Goal: Transaction & Acquisition: Purchase product/service

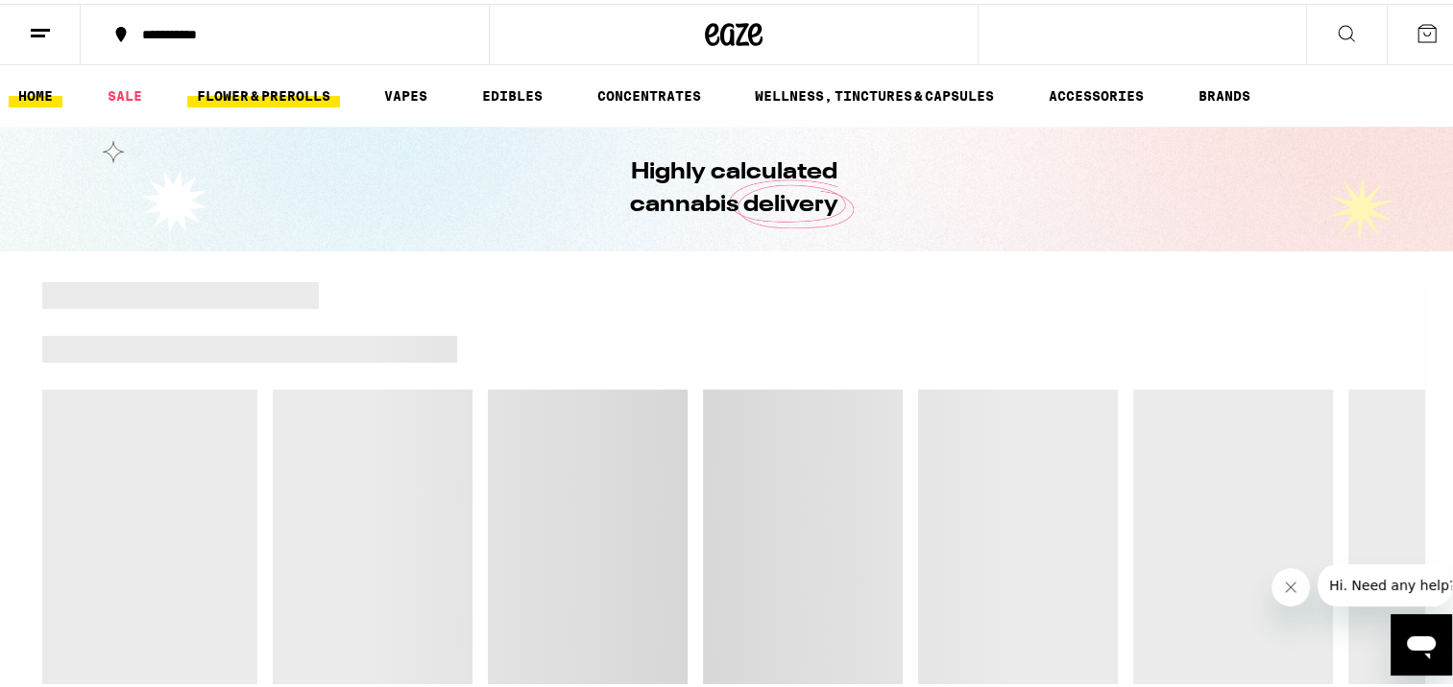
click at [277, 88] on link "FLOWER & PREROLLS" at bounding box center [263, 92] width 153 height 23
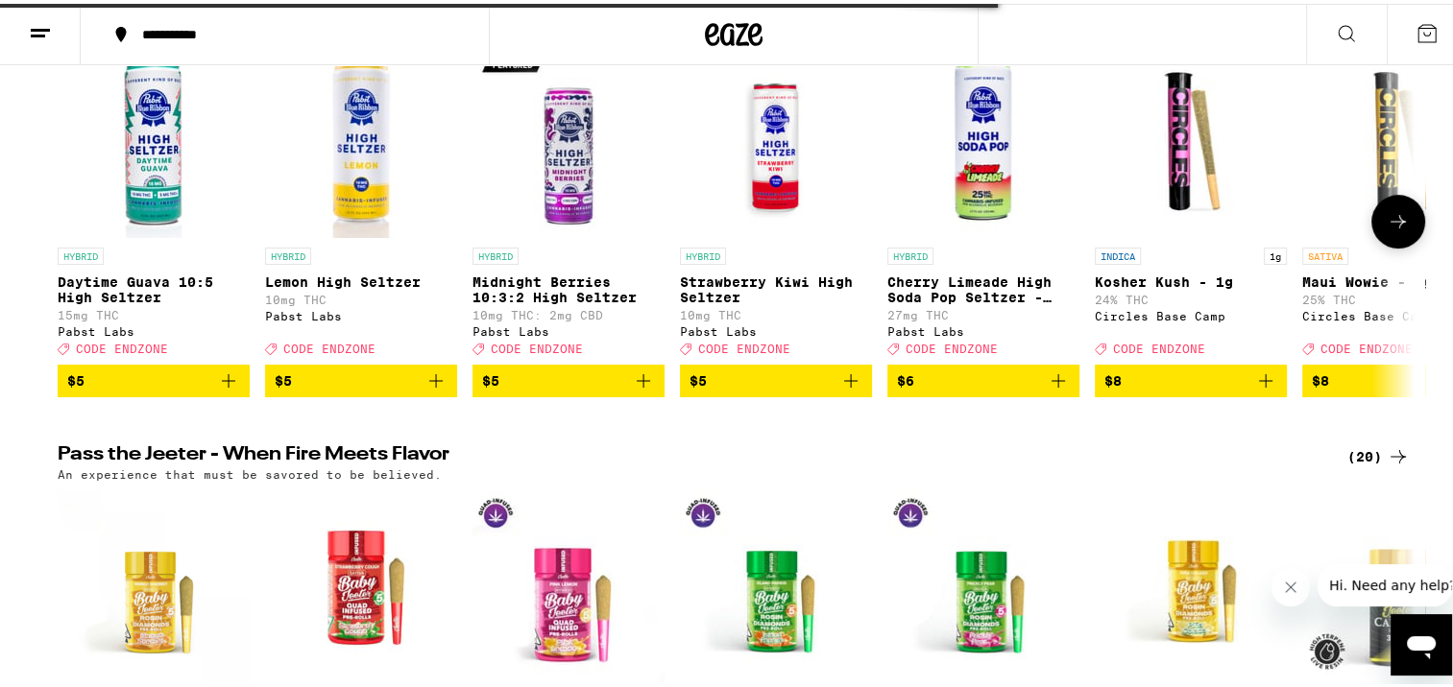
scroll to position [288, 0]
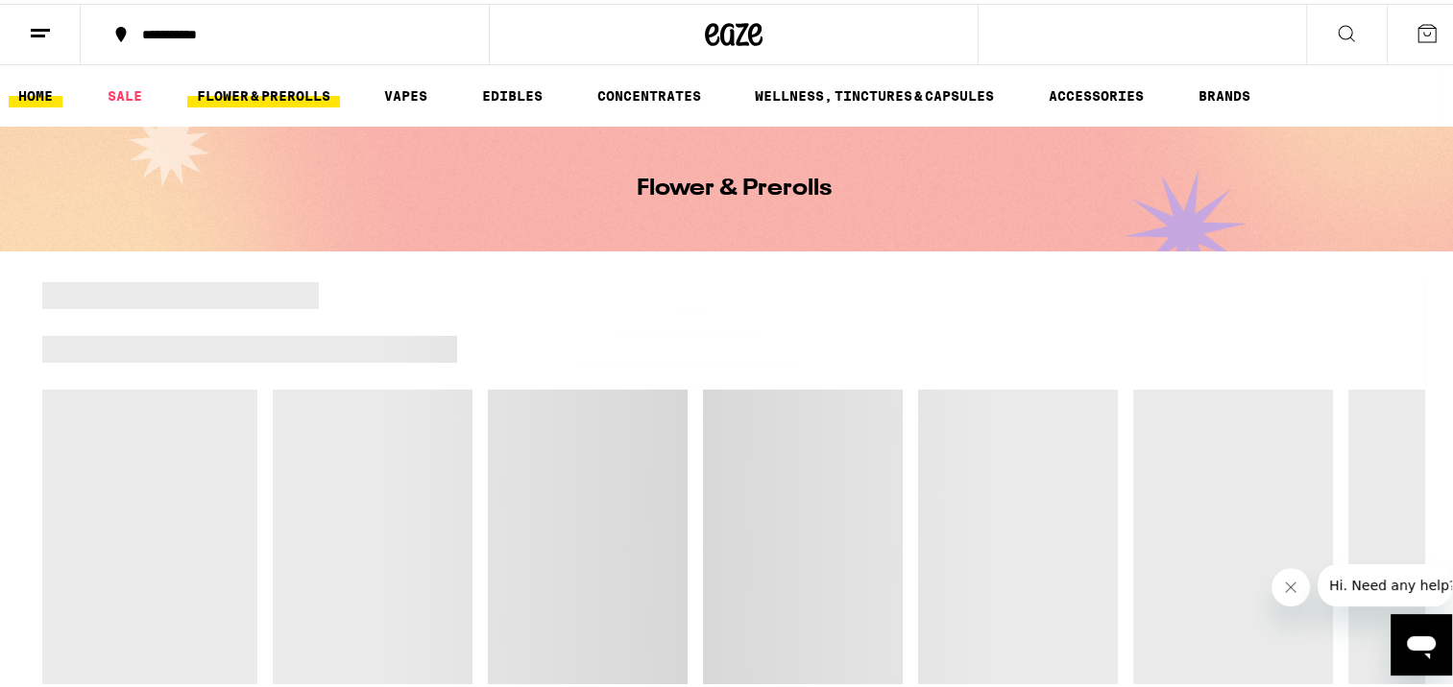
click at [46, 96] on link "HOME" at bounding box center [36, 92] width 54 height 23
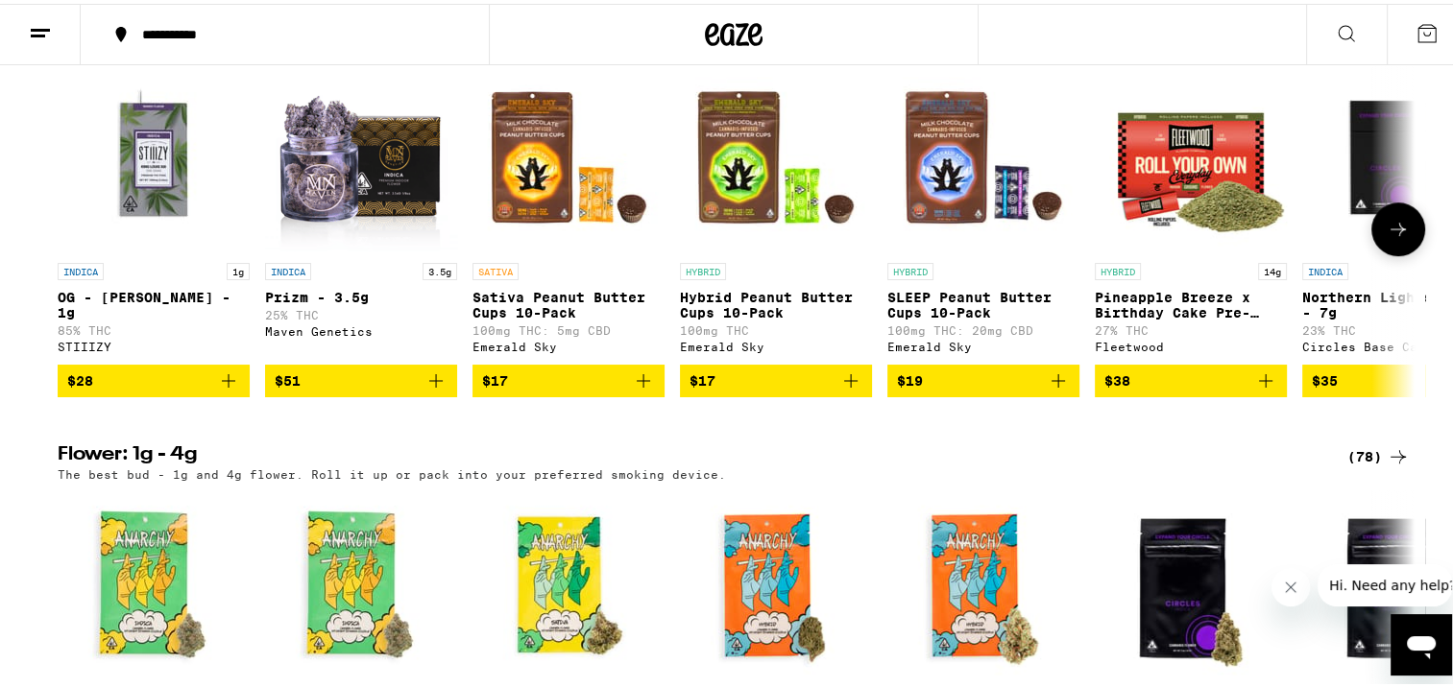
scroll to position [1056, 0]
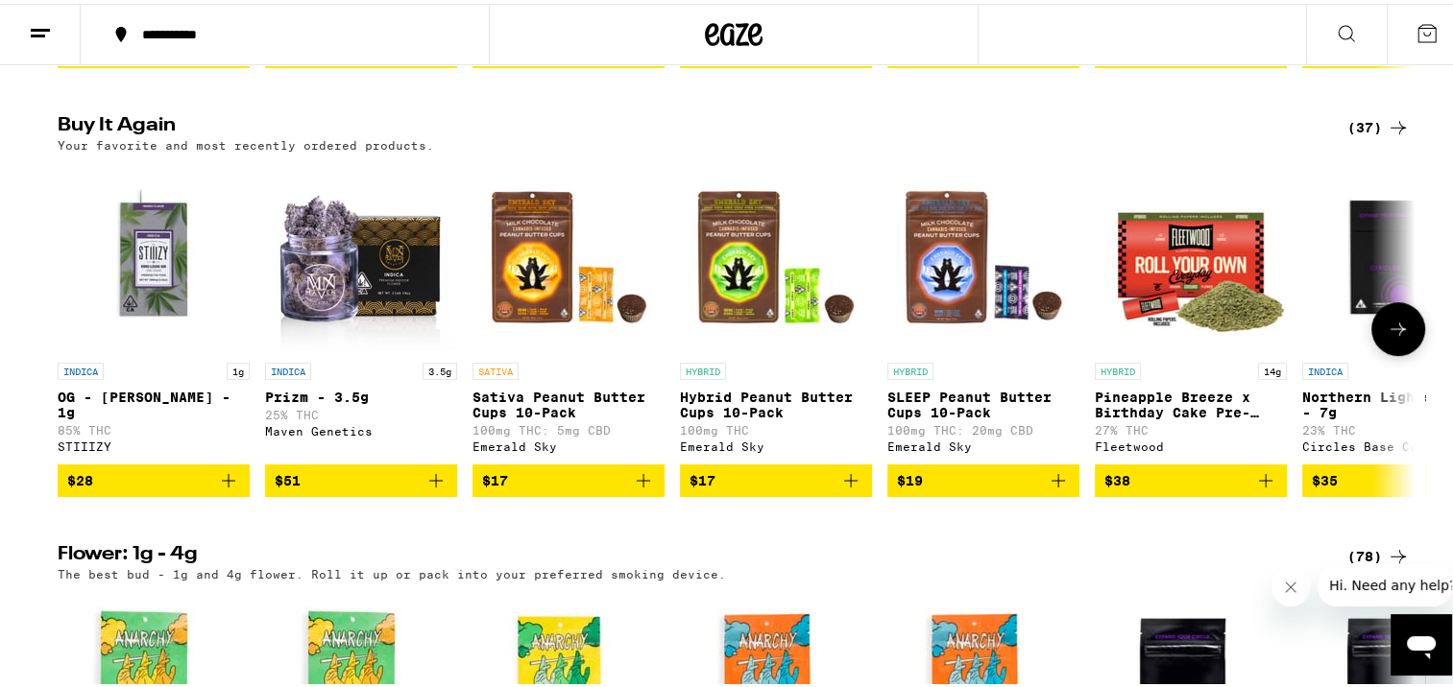
click at [223, 489] on icon "Add to bag" at bounding box center [228, 477] width 23 height 23
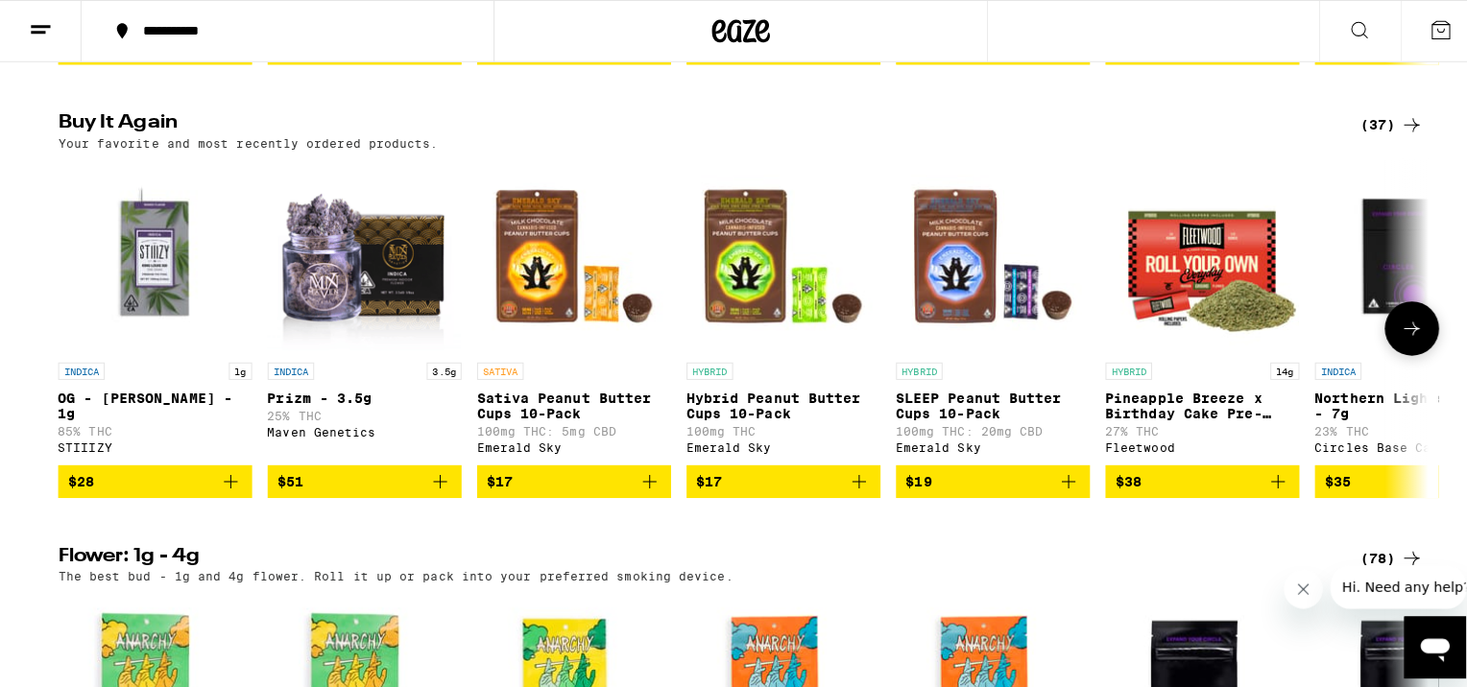
scroll to position [1118, 0]
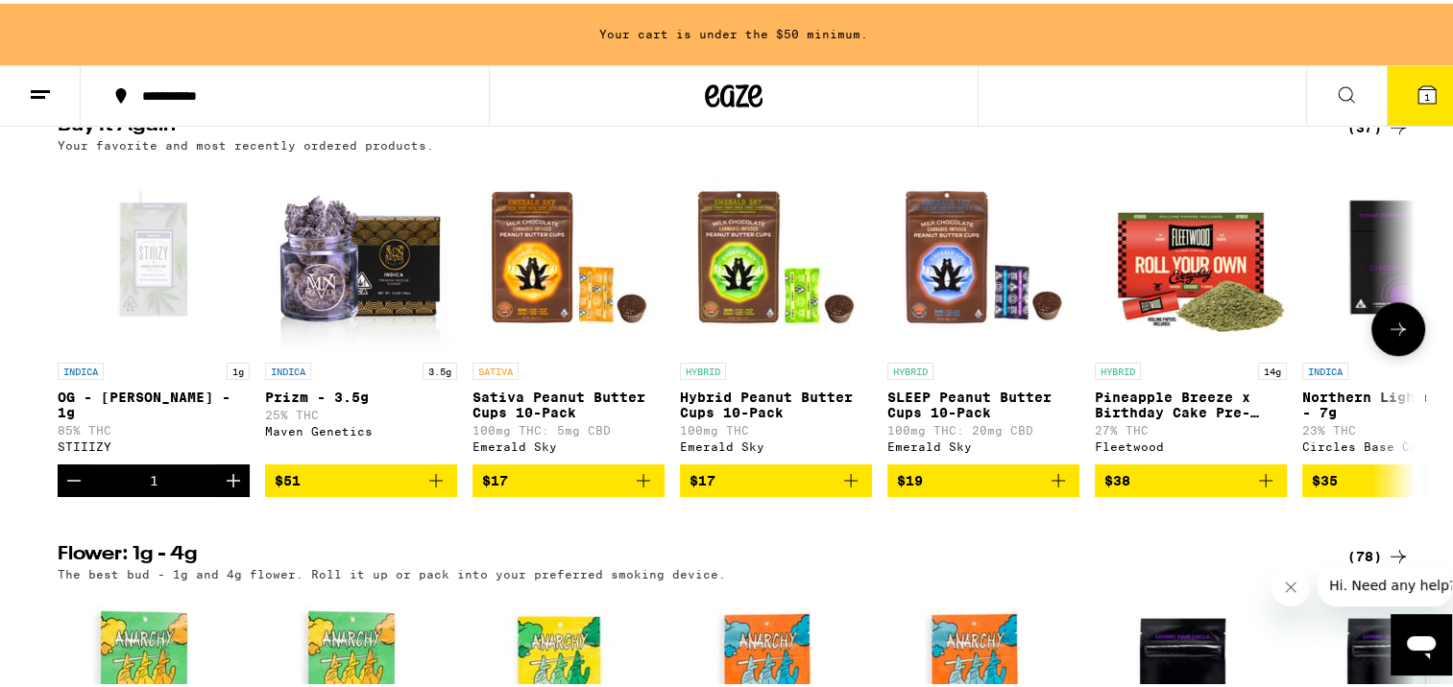
click at [1264, 376] on p "14g" at bounding box center [1272, 367] width 29 height 17
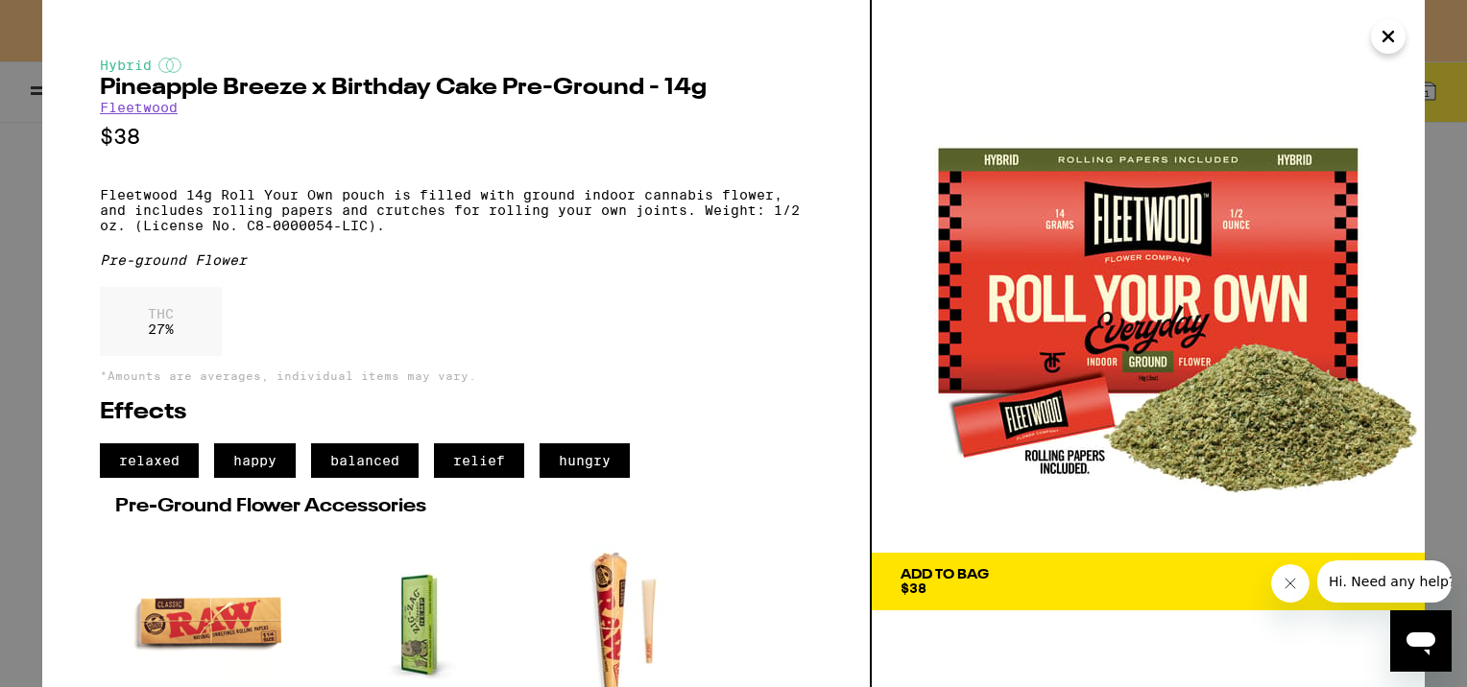
click at [1396, 34] on icon "Close" at bounding box center [1388, 36] width 23 height 29
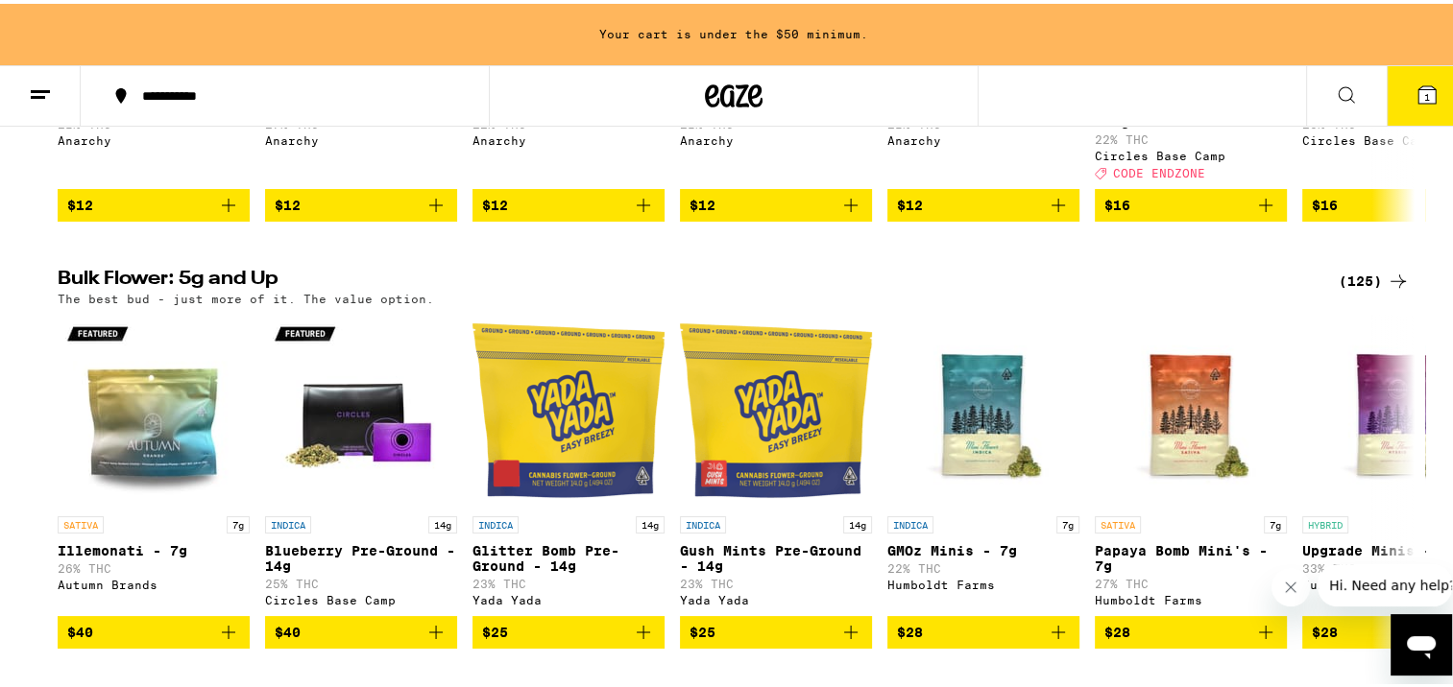
scroll to position [1886, 0]
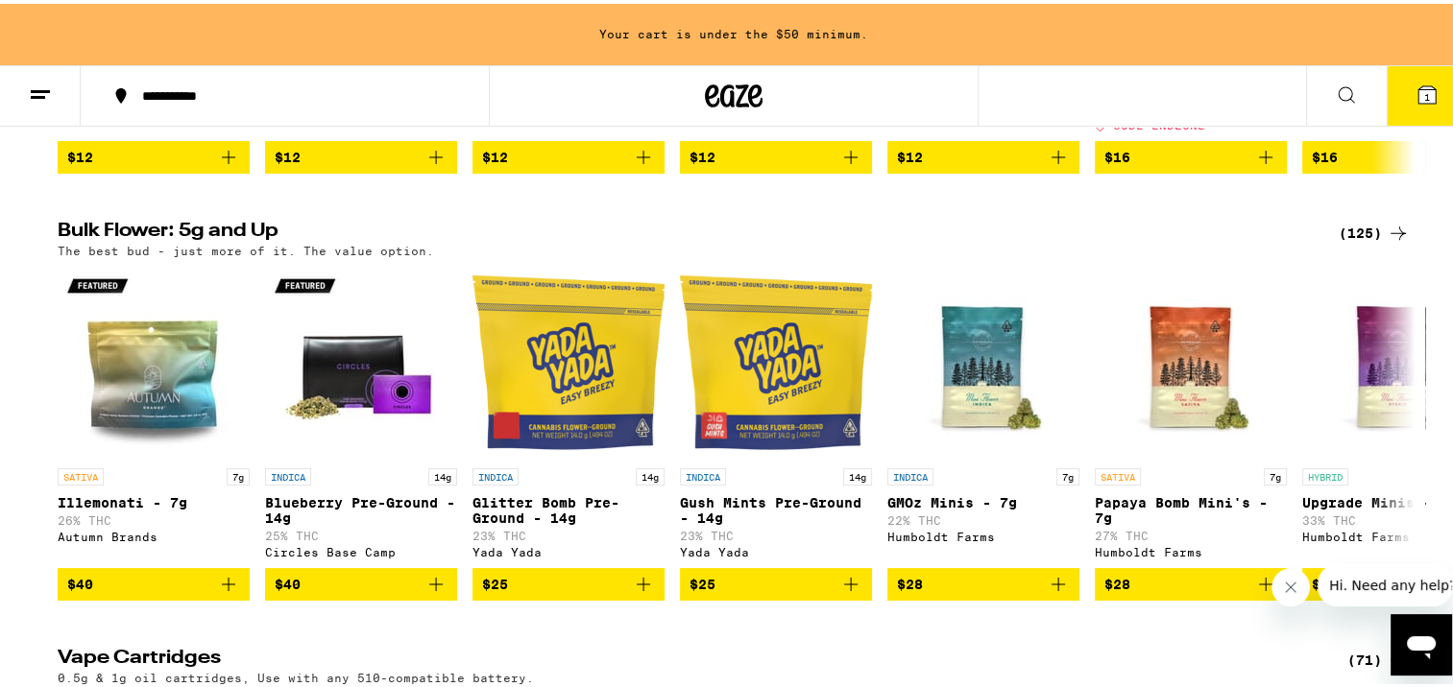
click at [1357, 241] on div "(125)" at bounding box center [1373, 229] width 71 height 23
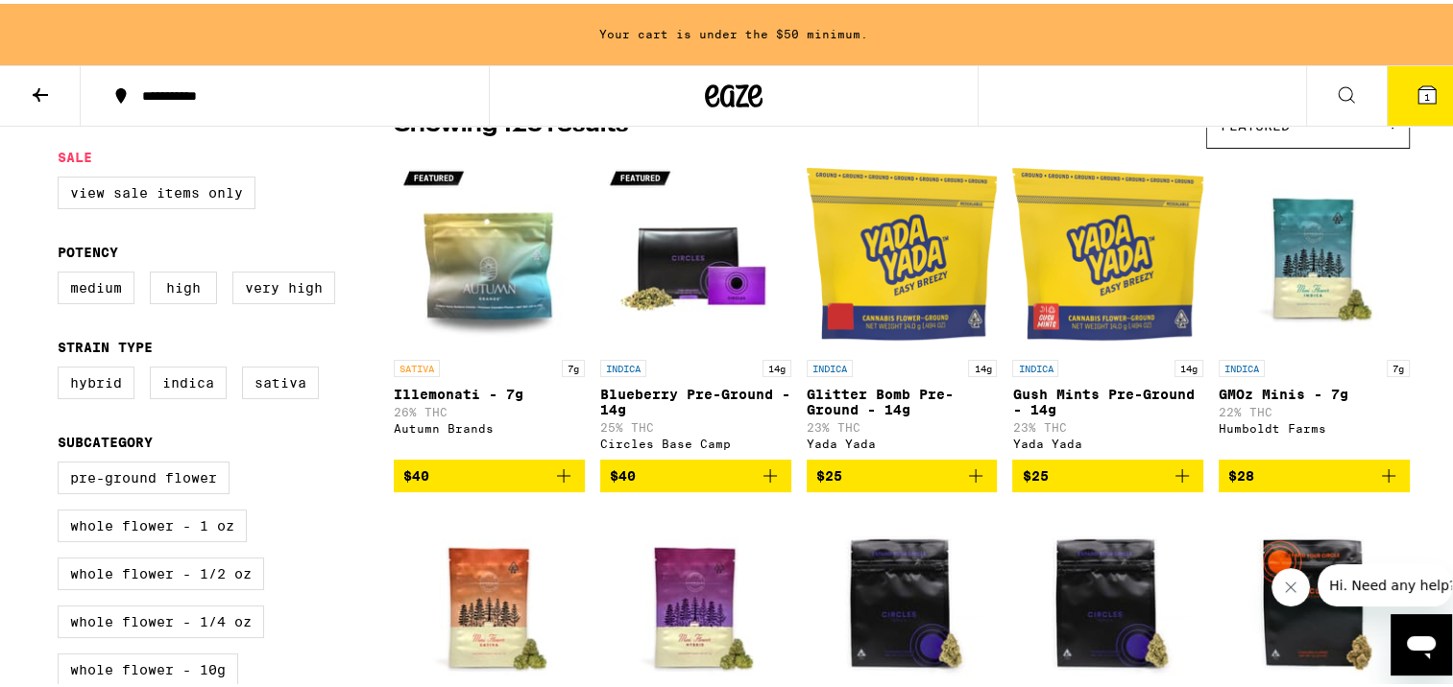
scroll to position [192, 0]
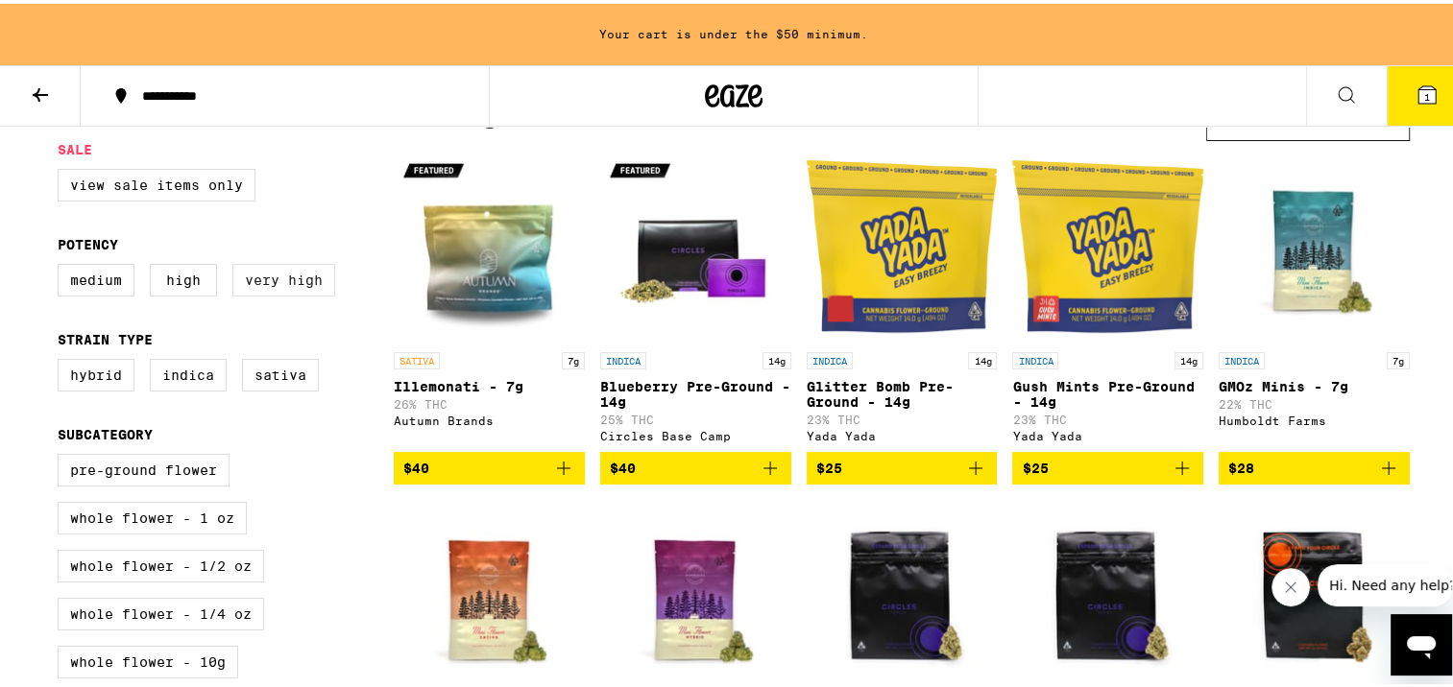
click at [280, 281] on label "Very High" at bounding box center [283, 276] width 103 height 33
click at [62, 264] on input "Very High" at bounding box center [61, 263] width 1 height 1
checkbox input "true"
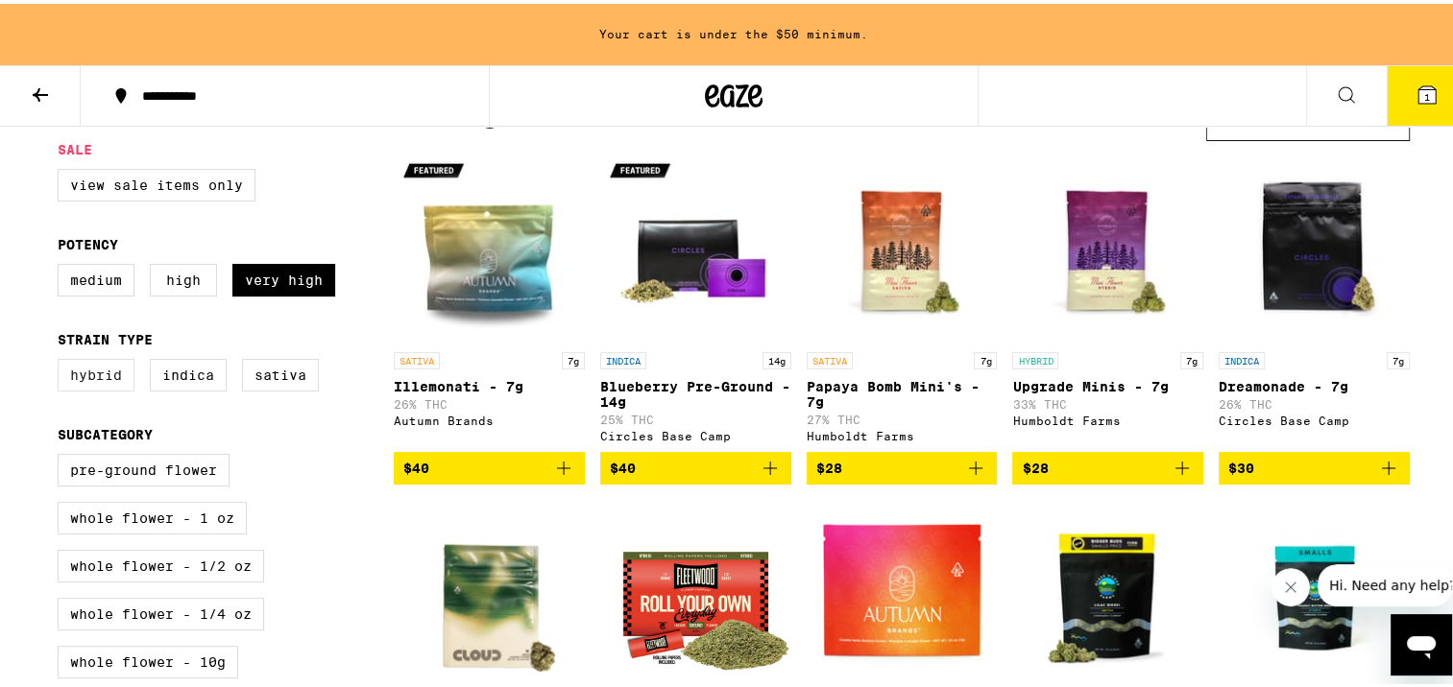
click at [77, 376] on label "Hybrid" at bounding box center [96, 371] width 77 height 33
click at [62, 359] on input "Hybrid" at bounding box center [61, 358] width 1 height 1
checkbox input "true"
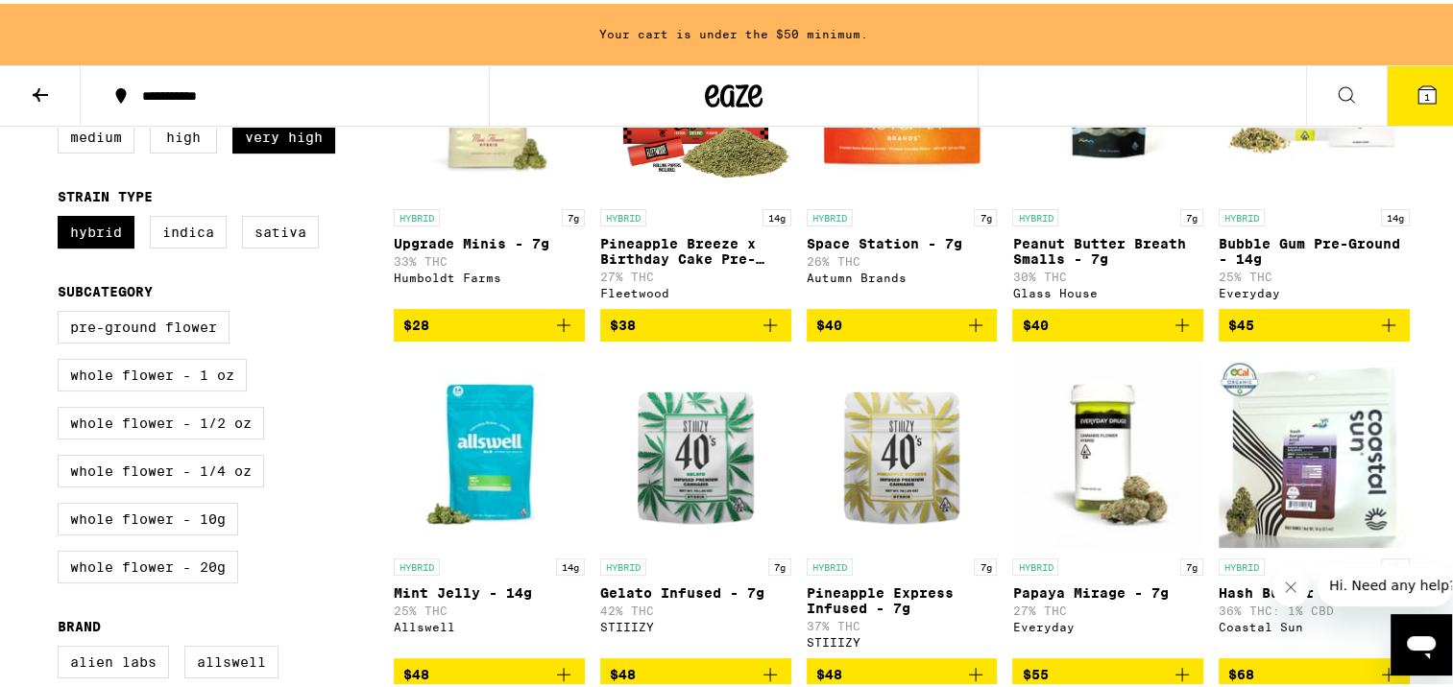
scroll to position [384, 0]
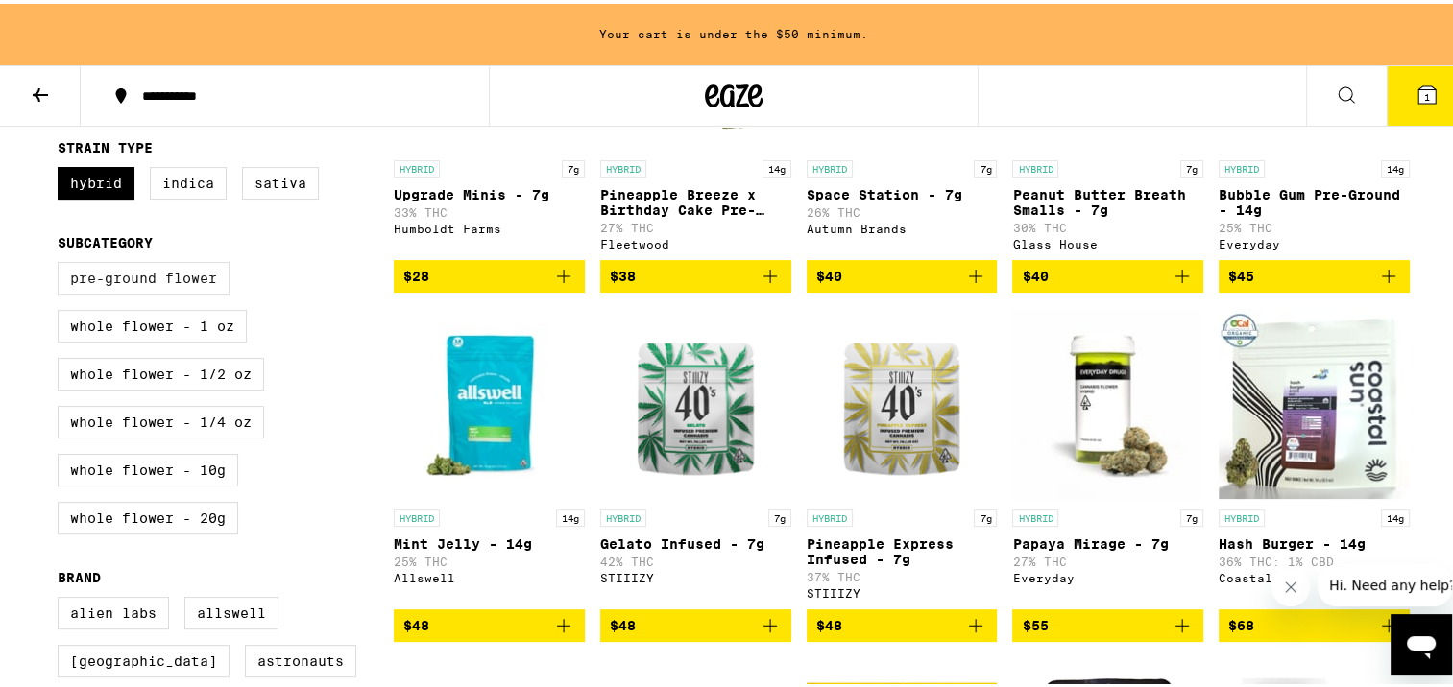
click at [159, 281] on label "Pre-ground Flower" at bounding box center [144, 274] width 172 height 33
click at [62, 262] on input "Pre-ground Flower" at bounding box center [61, 261] width 1 height 1
checkbox input "true"
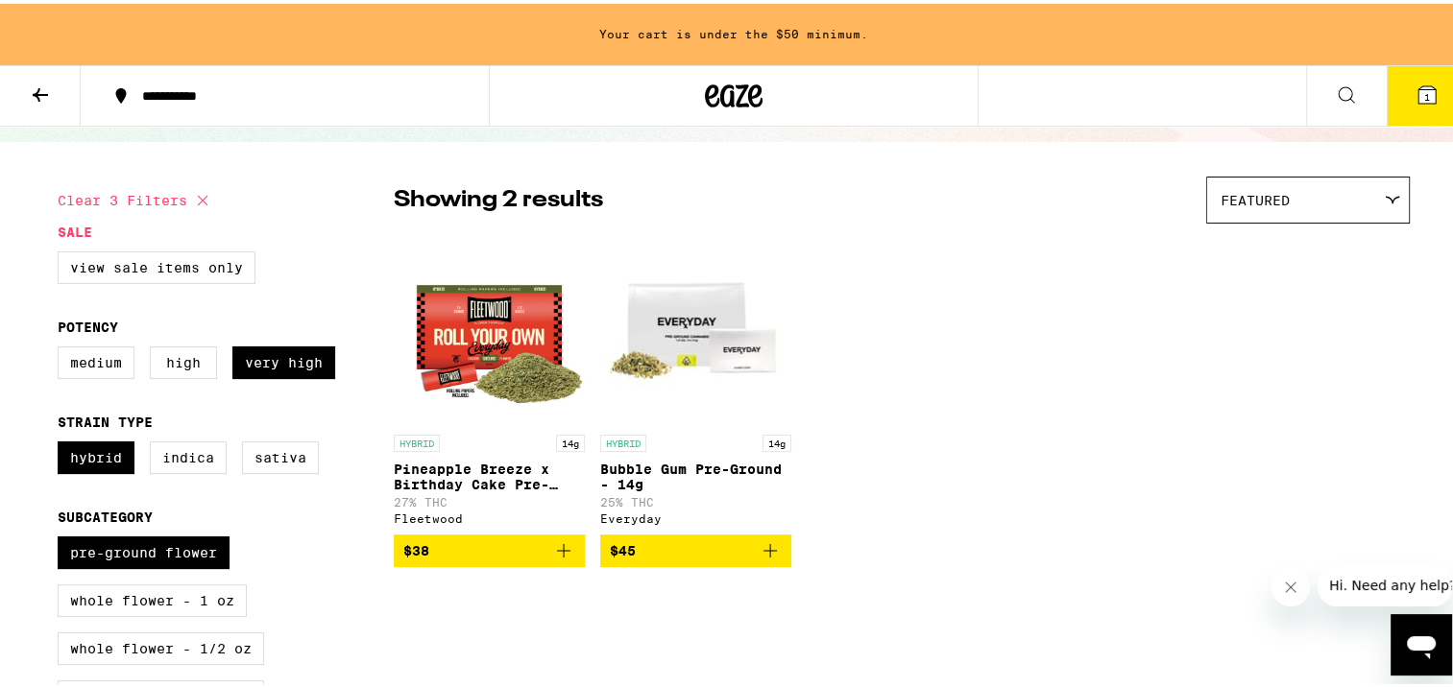
scroll to position [96, 0]
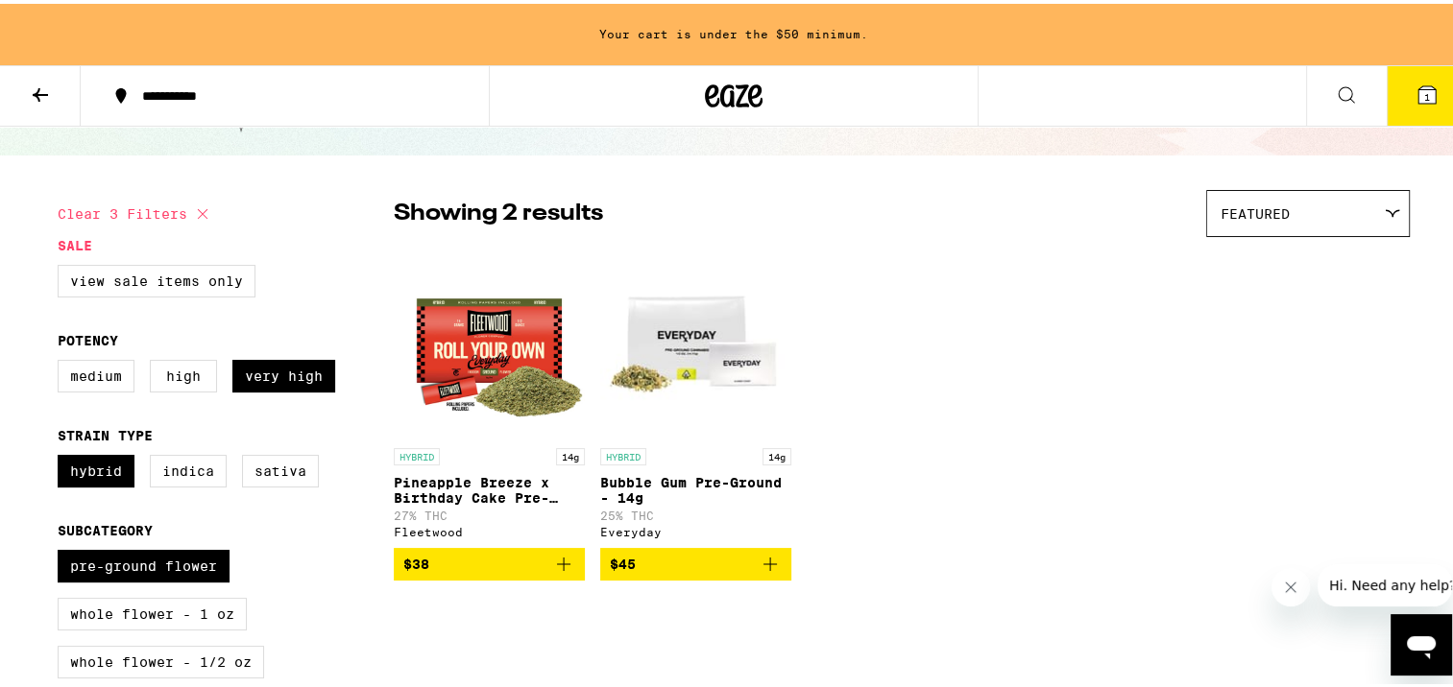
click at [758, 571] on icon "Add to bag" at bounding box center [769, 560] width 23 height 23
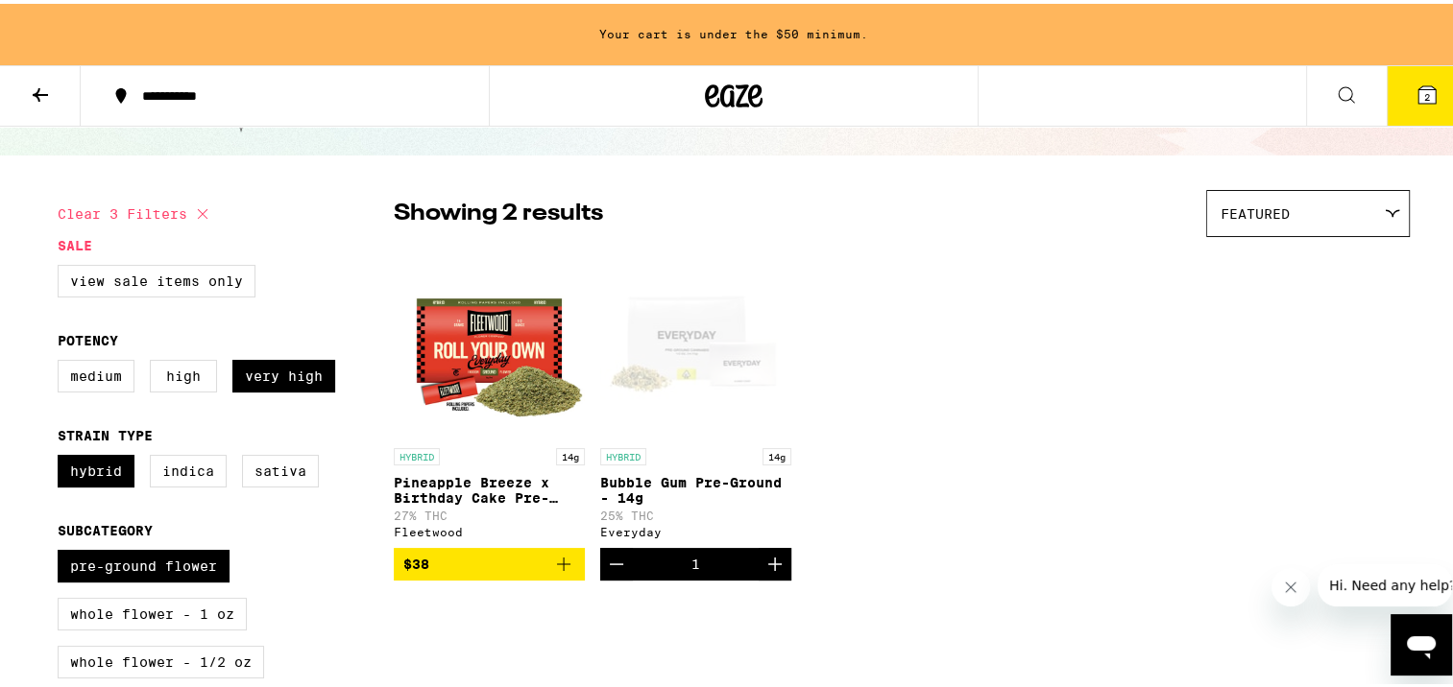
scroll to position [35, 0]
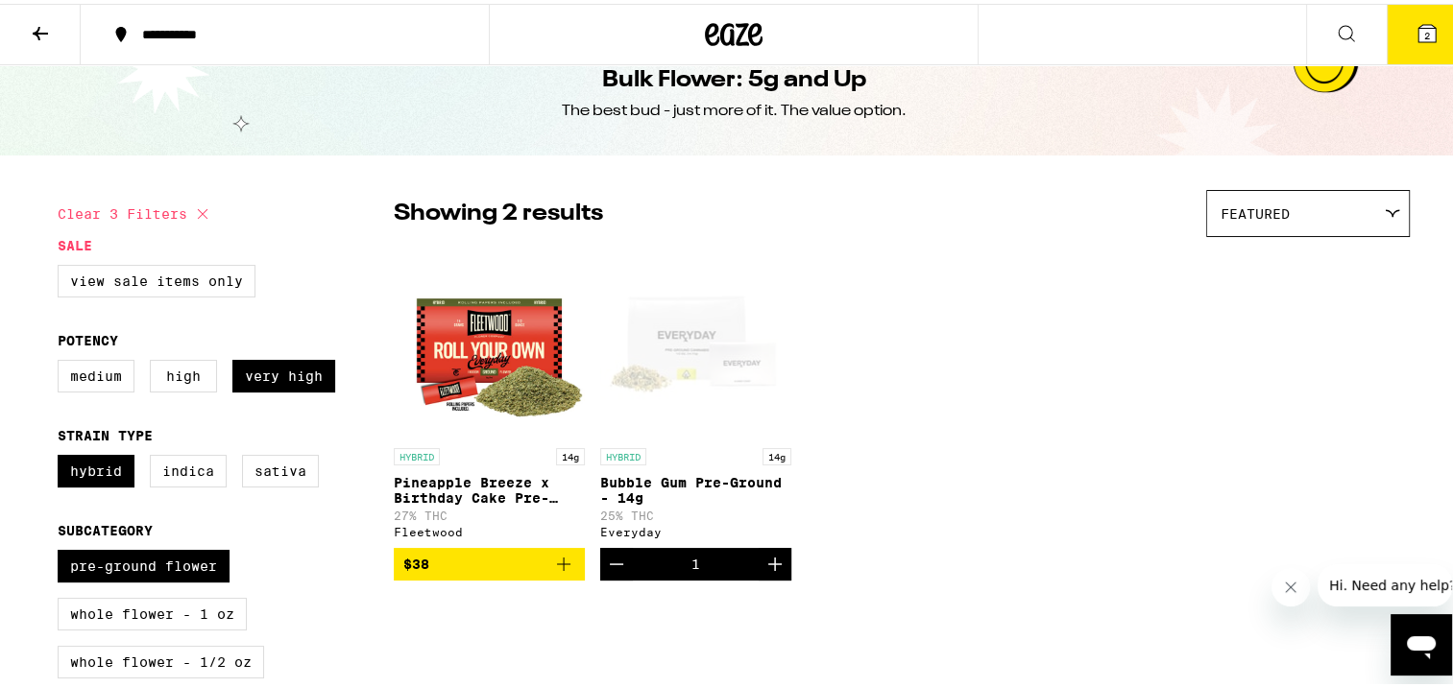
click at [35, 20] on icon at bounding box center [40, 29] width 23 height 23
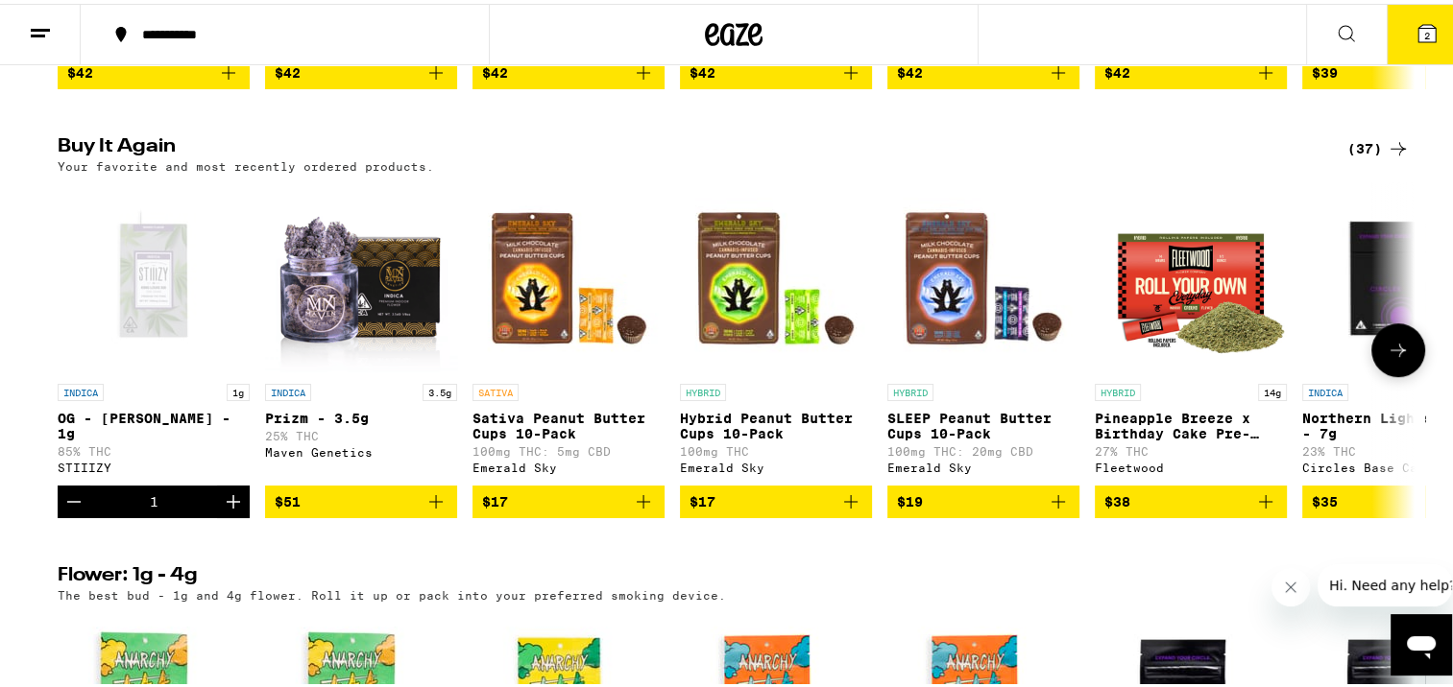
scroll to position [1056, 0]
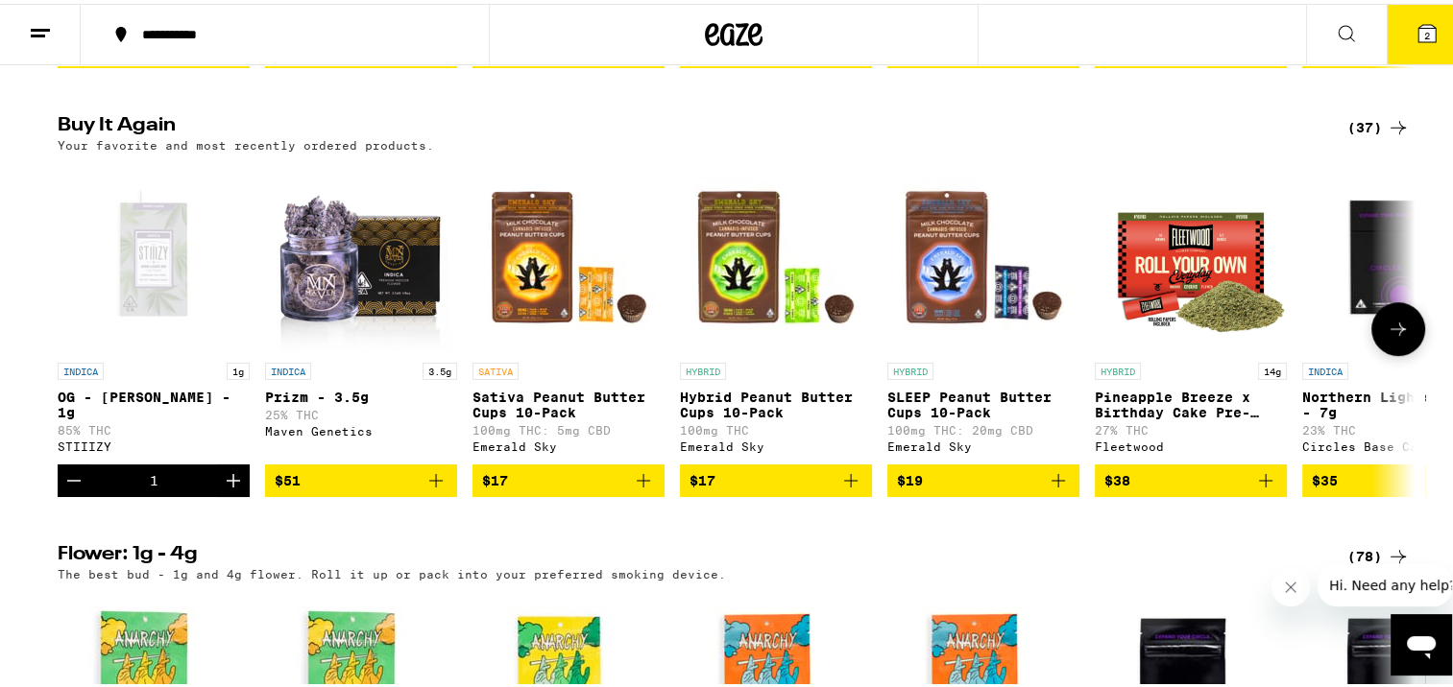
click at [1398, 337] on icon at bounding box center [1397, 325] width 23 height 23
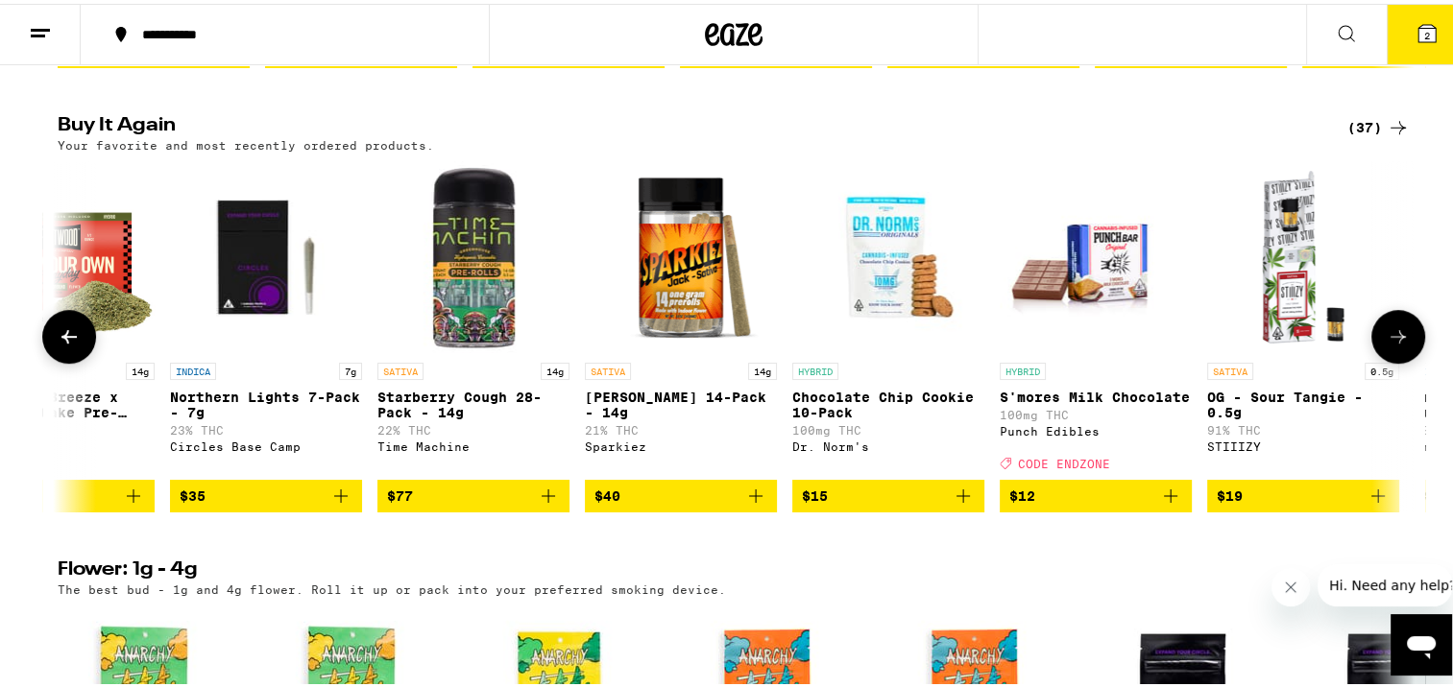
scroll to position [0, 1142]
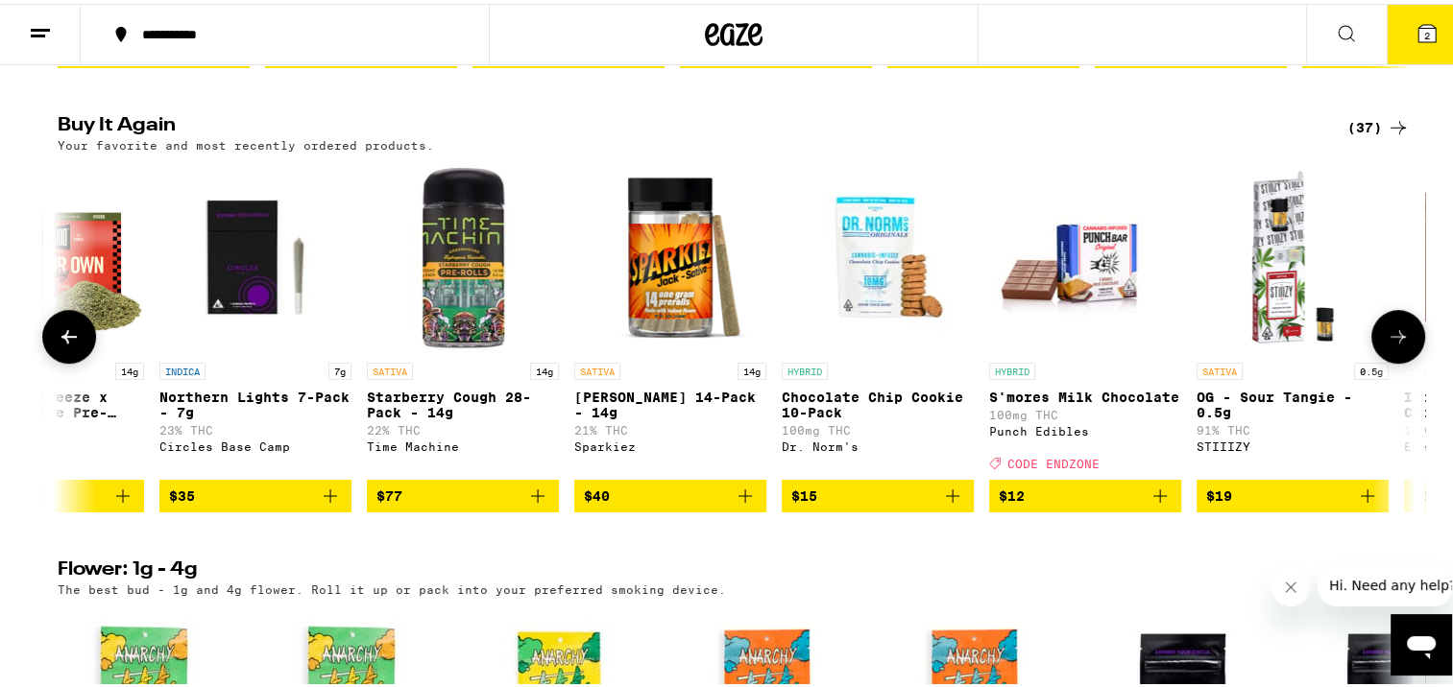
click at [1398, 345] on icon at bounding box center [1397, 333] width 23 height 23
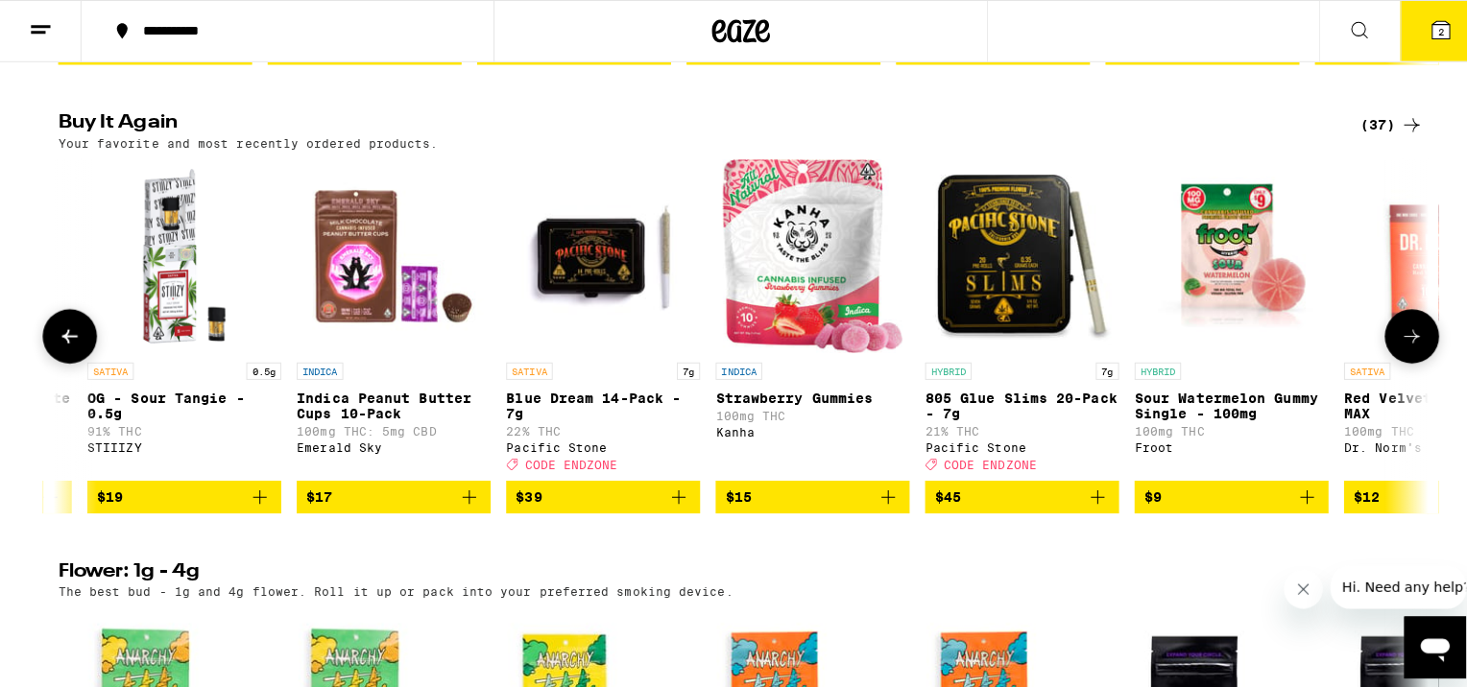
scroll to position [0, 2285]
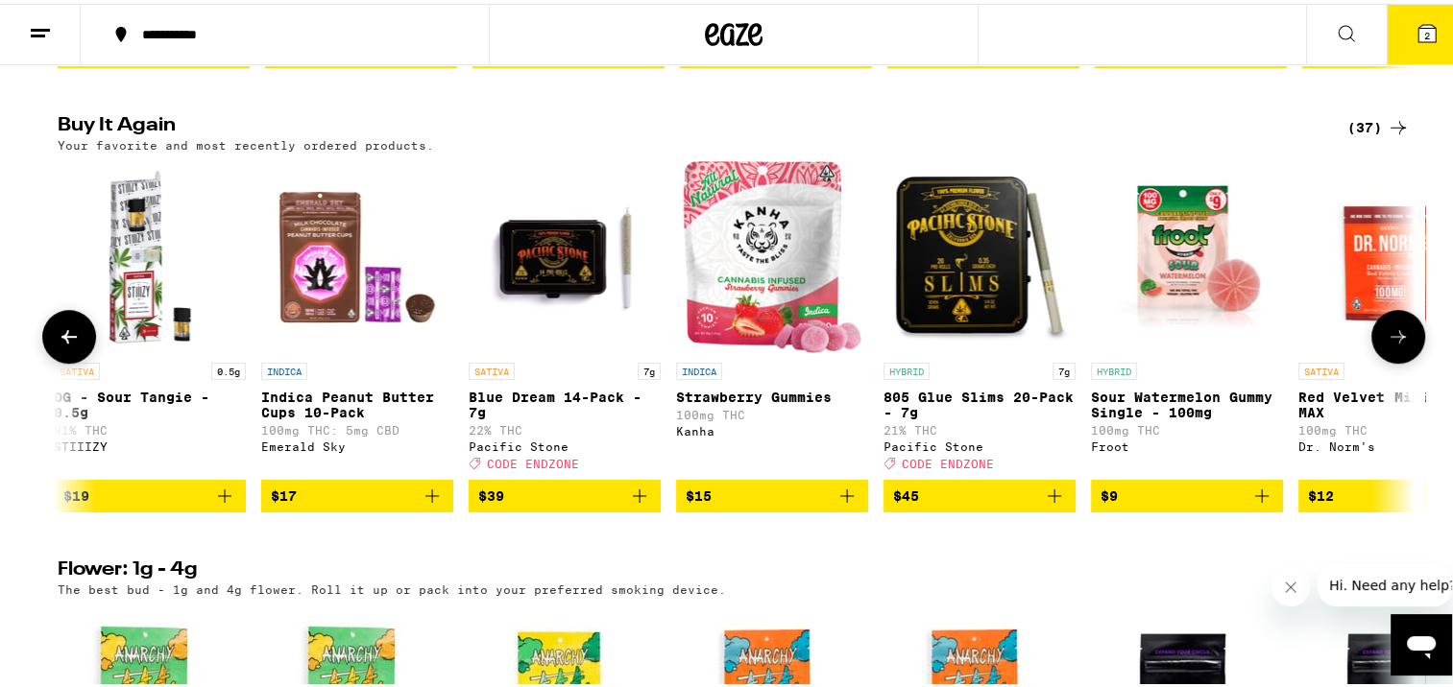
click at [424, 504] on icon "Add to bag" at bounding box center [432, 492] width 23 height 23
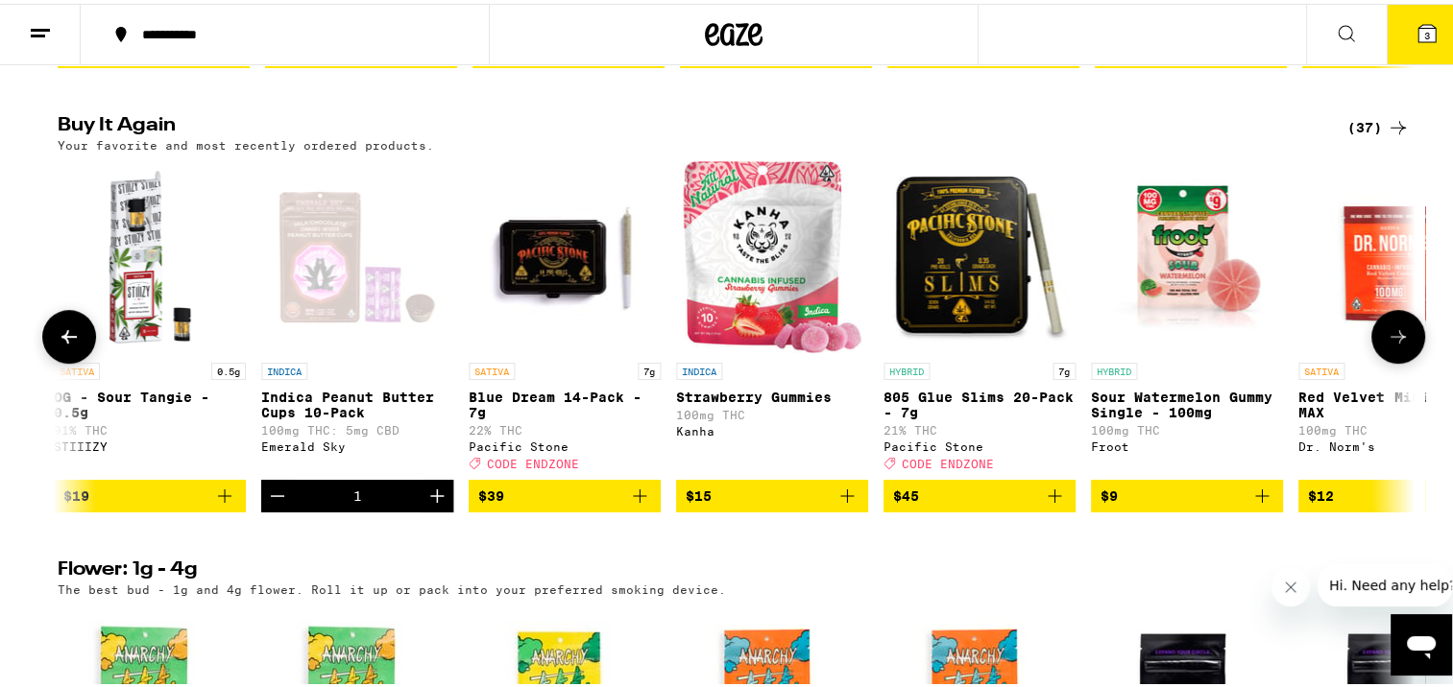
click at [425, 504] on icon "Increment" at bounding box center [436, 492] width 23 height 23
click at [1423, 28] on icon at bounding box center [1426, 29] width 23 height 23
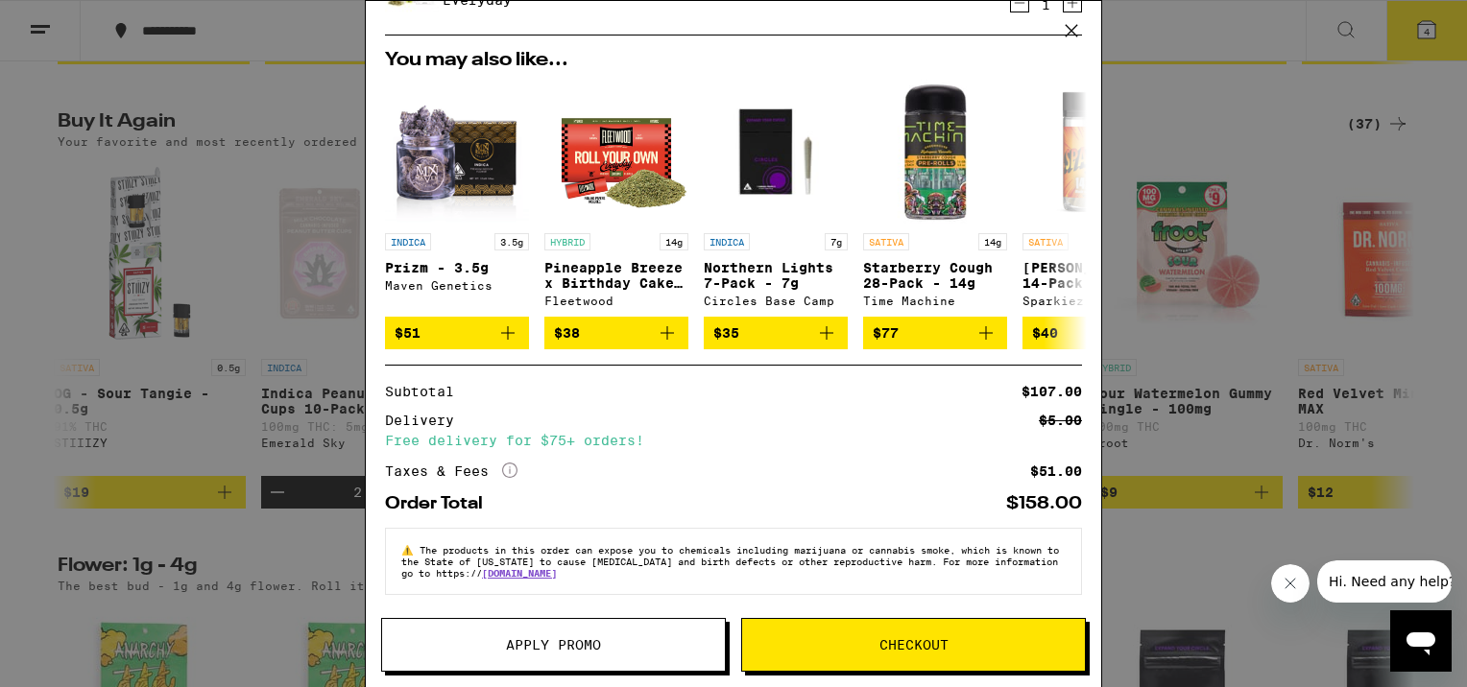
scroll to position [245, 0]
click at [917, 644] on span "Checkout" at bounding box center [913, 644] width 69 height 13
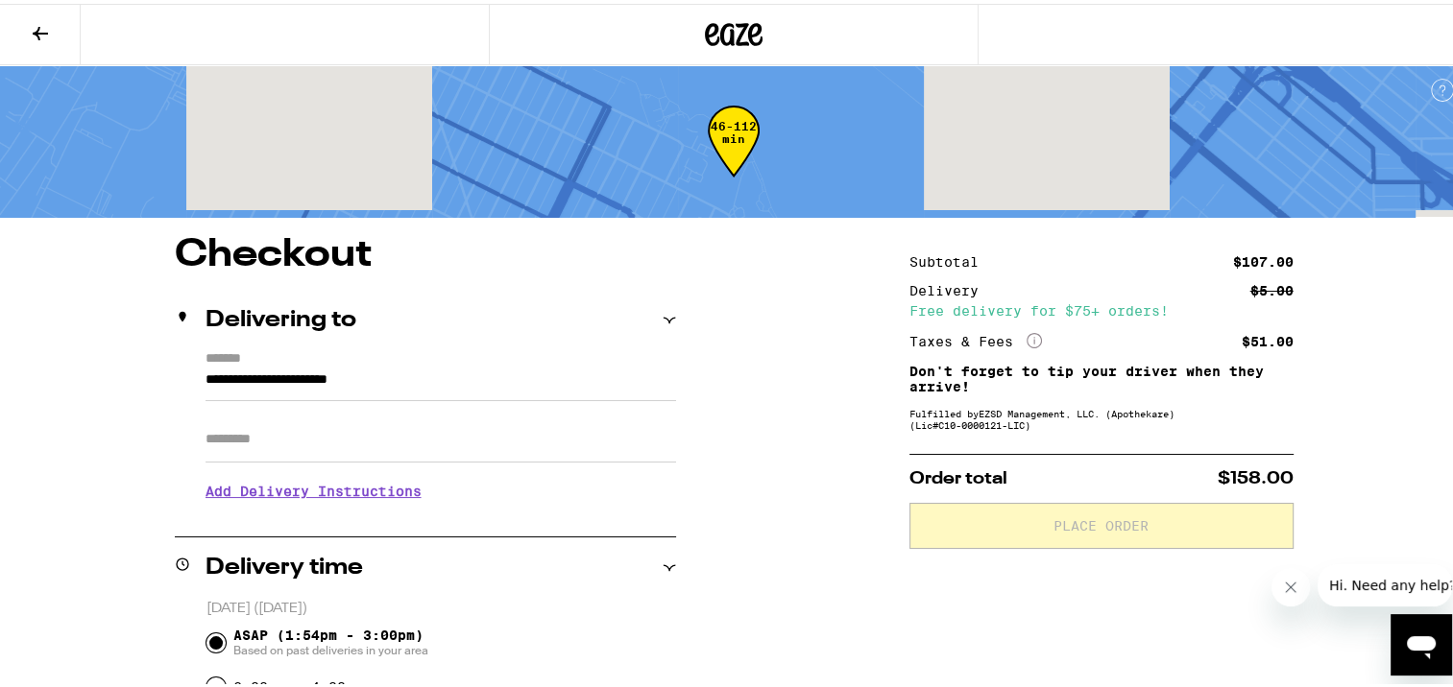
click at [314, 442] on input "Apt/Suite" at bounding box center [440, 436] width 470 height 46
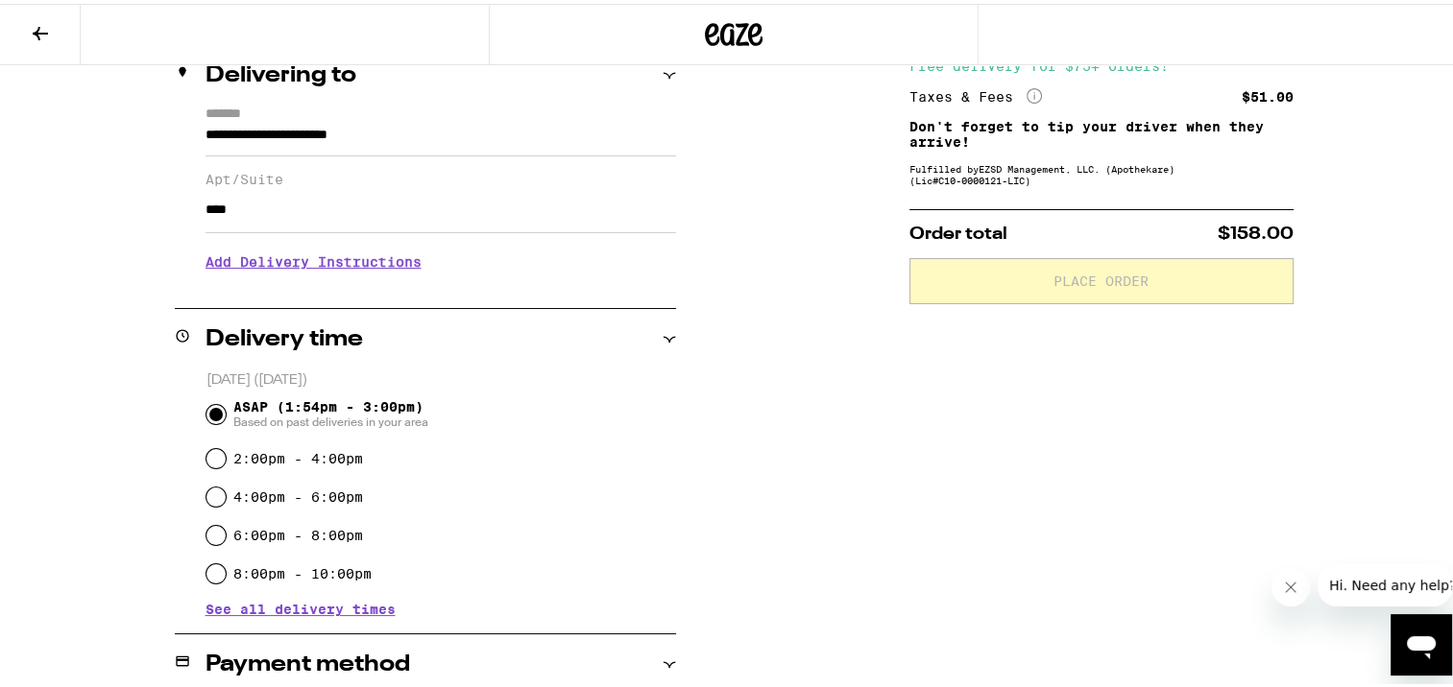
scroll to position [384, 0]
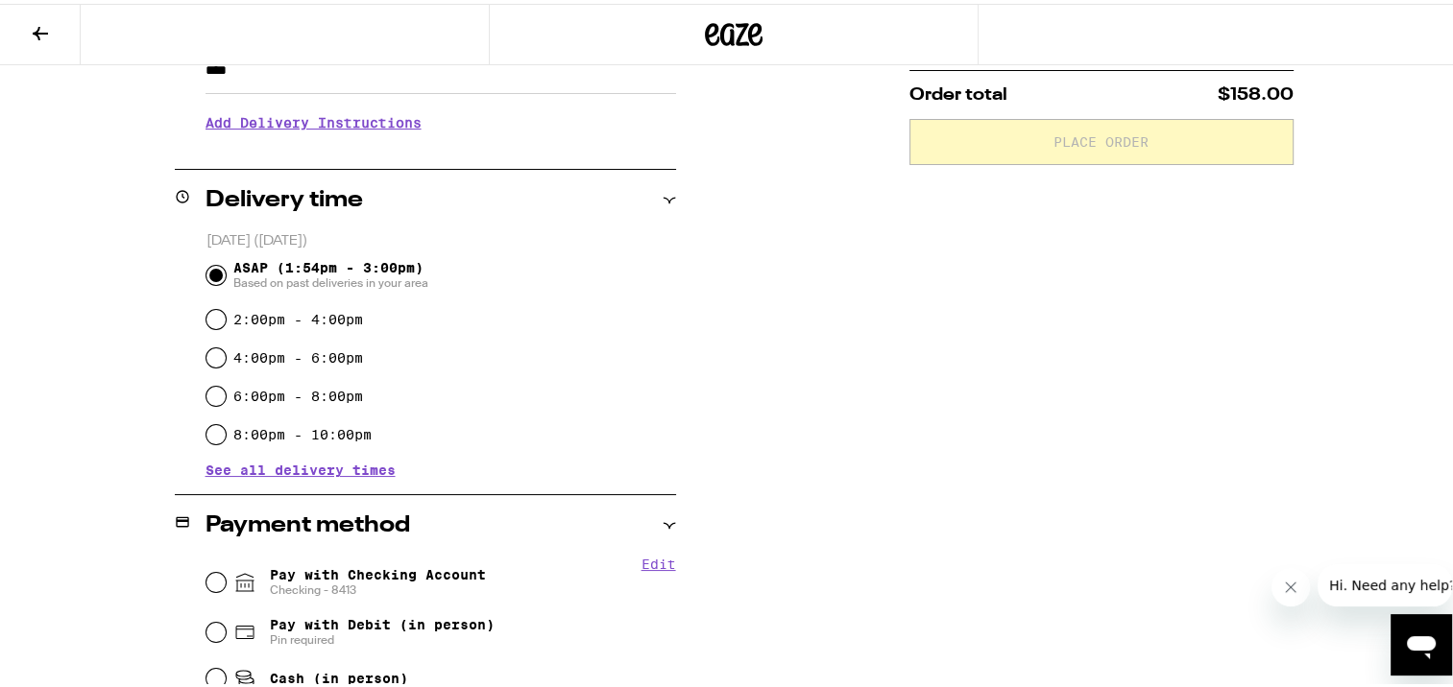
type input "****"
click at [215, 580] on input "Pay with Checking Account Checking - 8413" at bounding box center [215, 578] width 19 height 19
radio input "true"
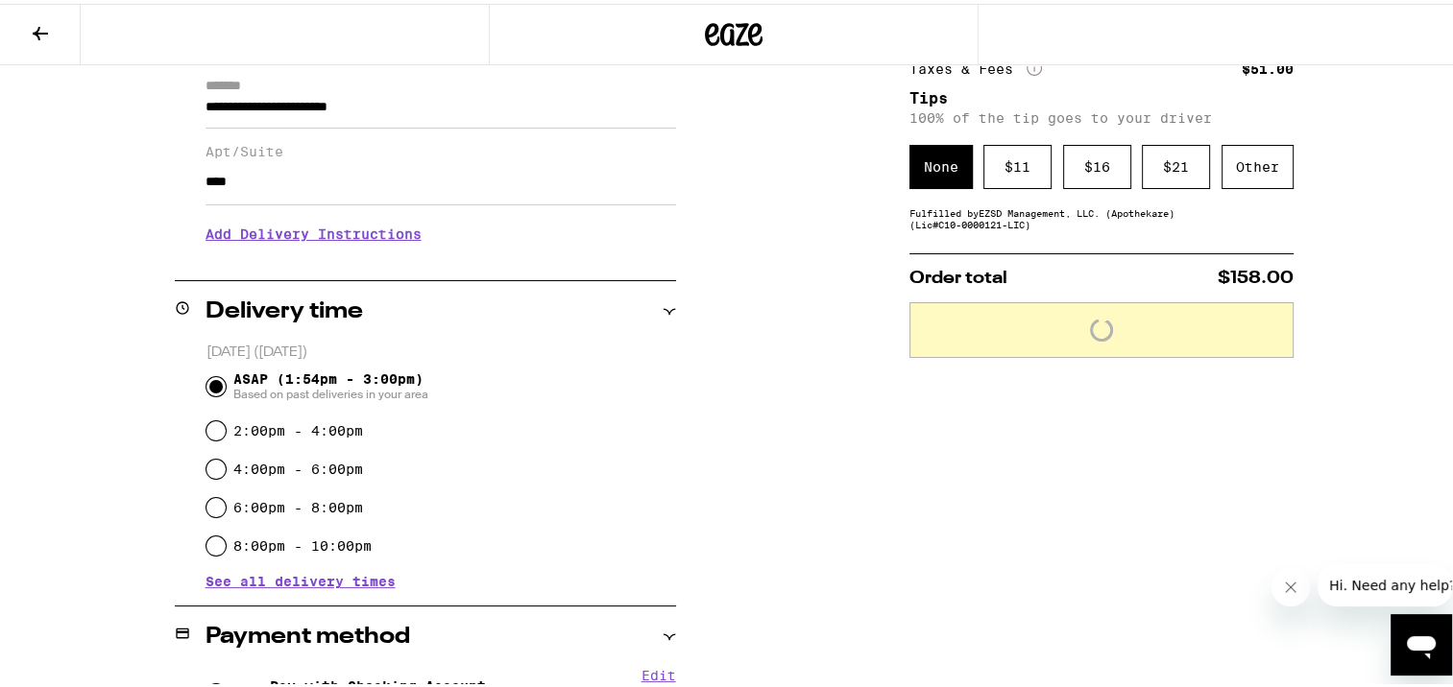
scroll to position [96, 0]
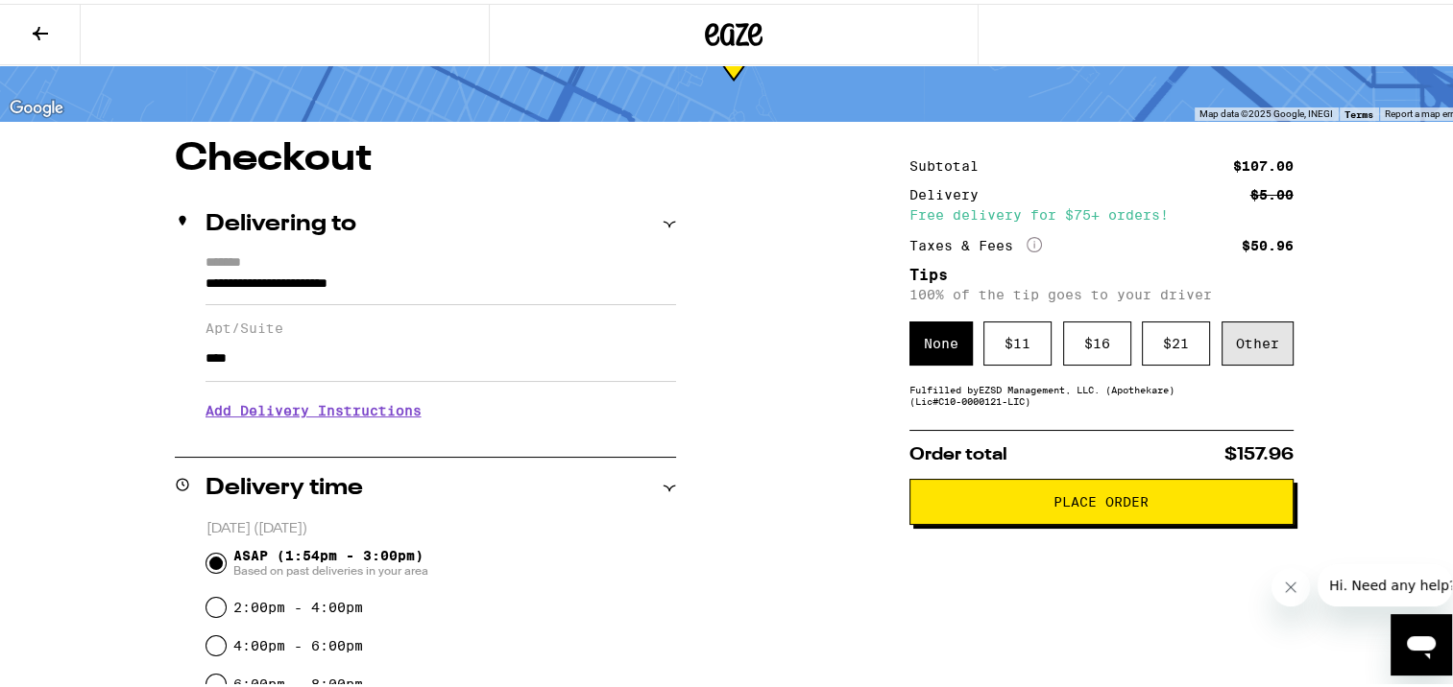
click at [1264, 335] on div "Other" at bounding box center [1257, 340] width 72 height 44
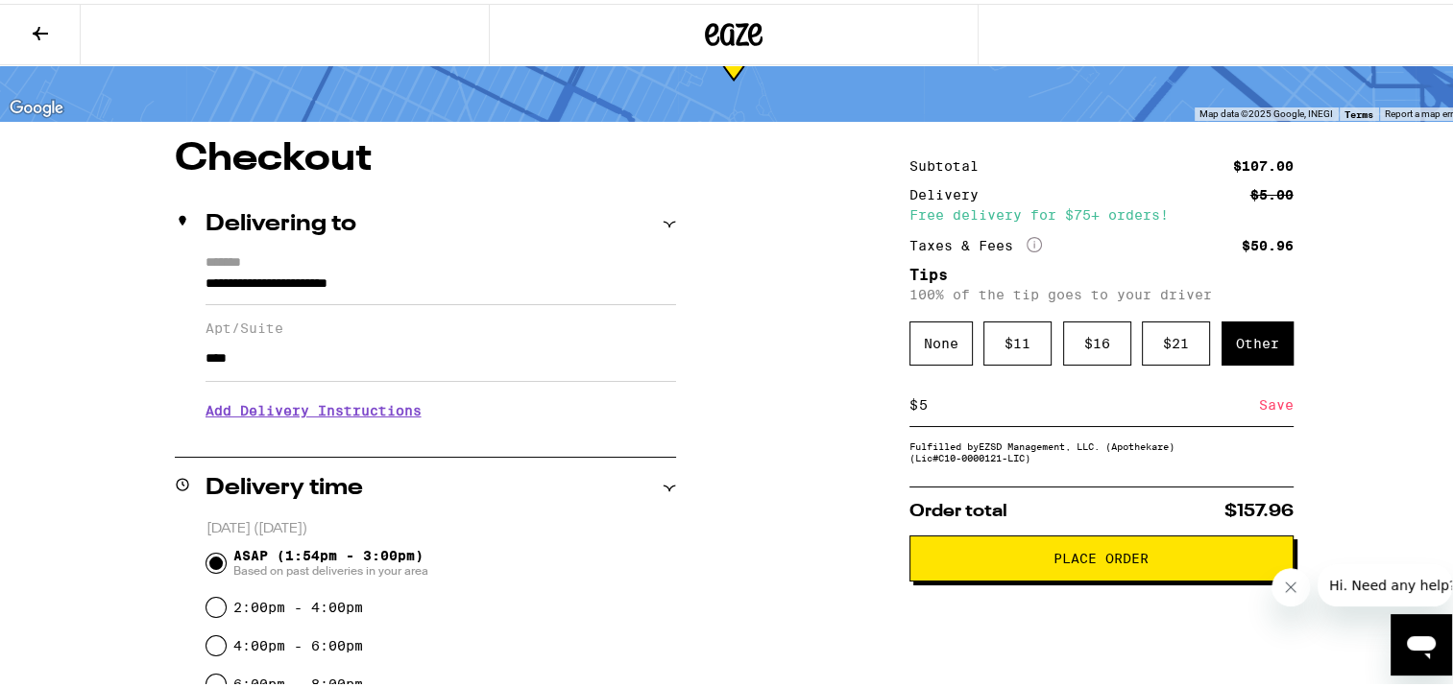
type input "5"
click at [1074, 555] on span "Place Order" at bounding box center [1100, 554] width 95 height 13
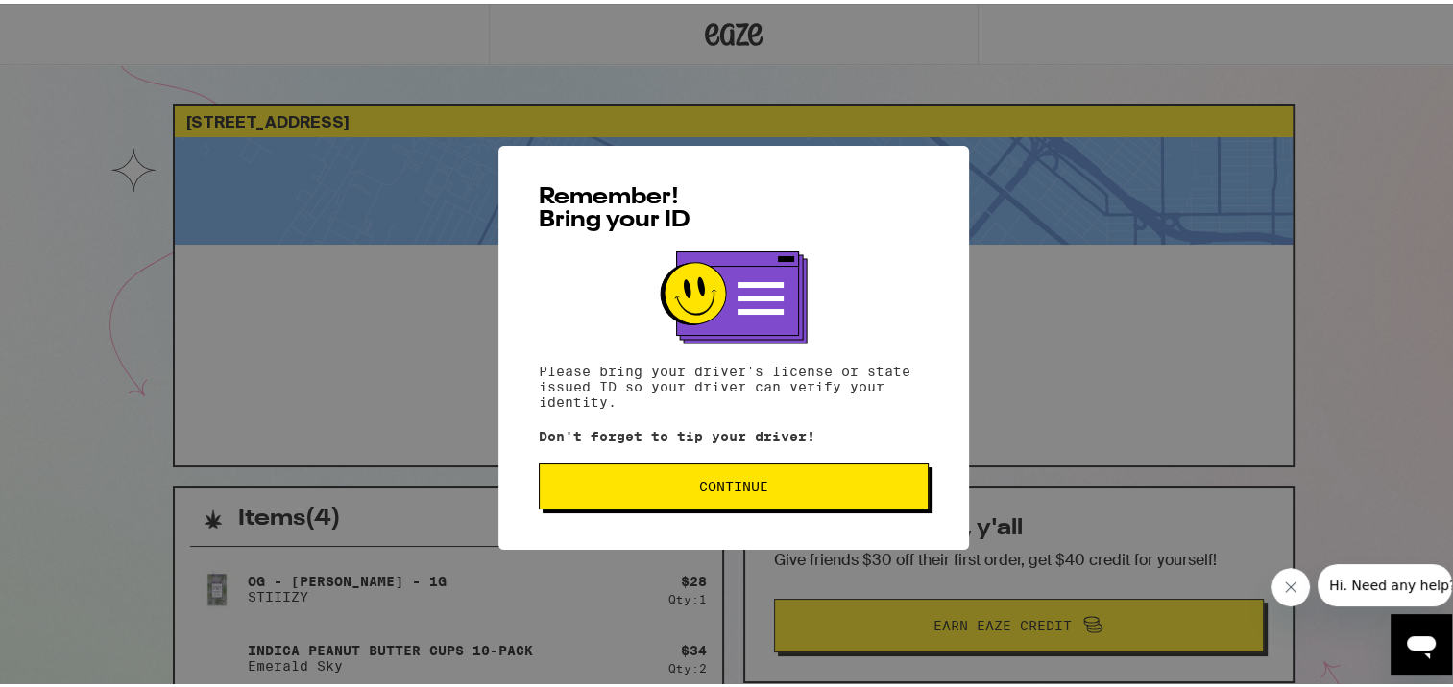
drag, startPoint x: 773, startPoint y: 470, endPoint x: 405, endPoint y: 370, distance: 381.3
click at [405, 370] on div "Remember! Bring your ID Please bring your driver's license or state issued ID s…" at bounding box center [733, 343] width 1467 height 687
